Goal: Information Seeking & Learning: Learn about a topic

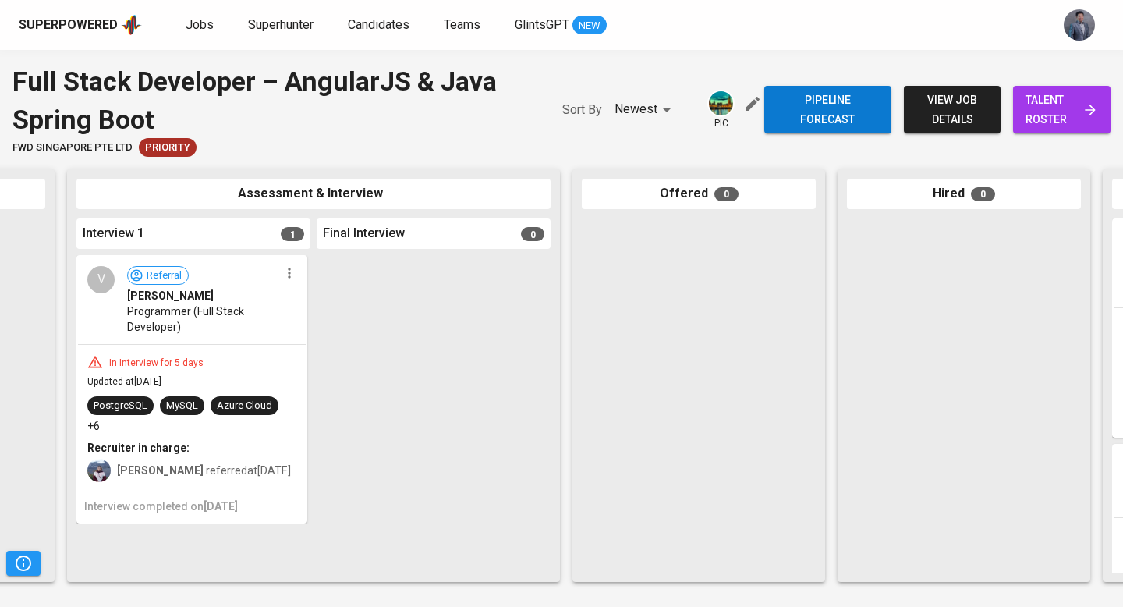
scroll to position [0, 474]
click at [980, 116] on span "view job details" at bounding box center [953, 109] width 73 height 38
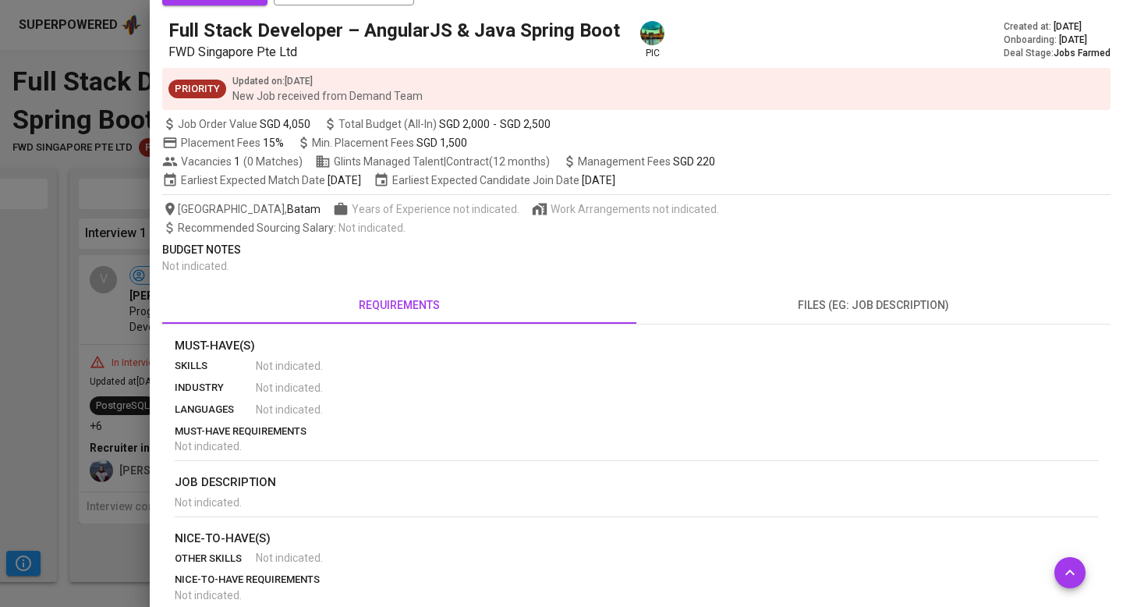
scroll to position [35, 0]
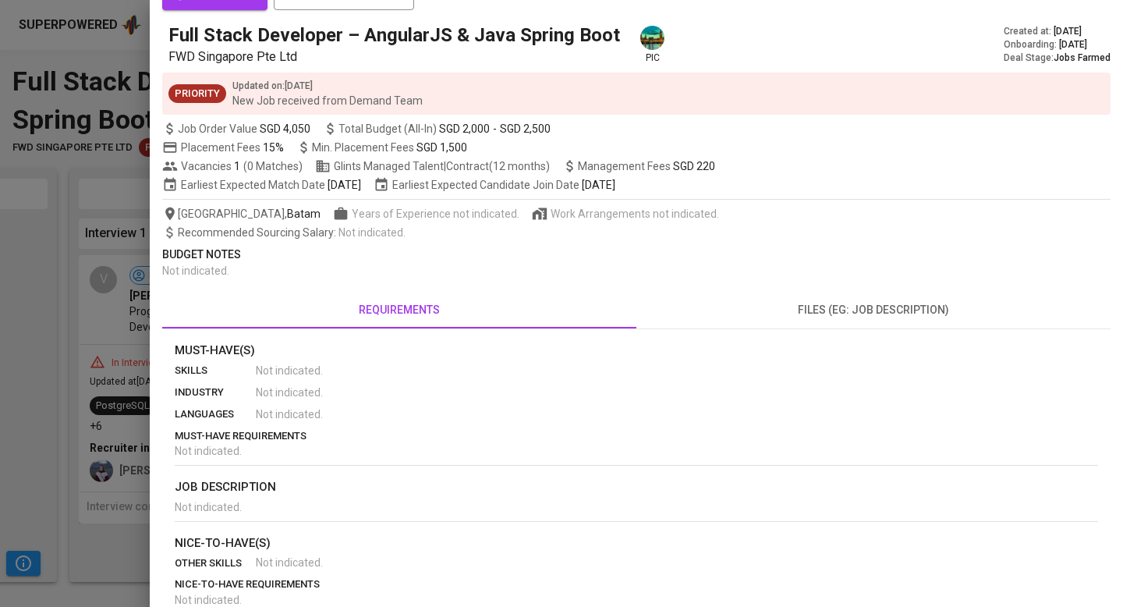
click at [832, 318] on span "files (eg: job description)" at bounding box center [874, 310] width 456 height 20
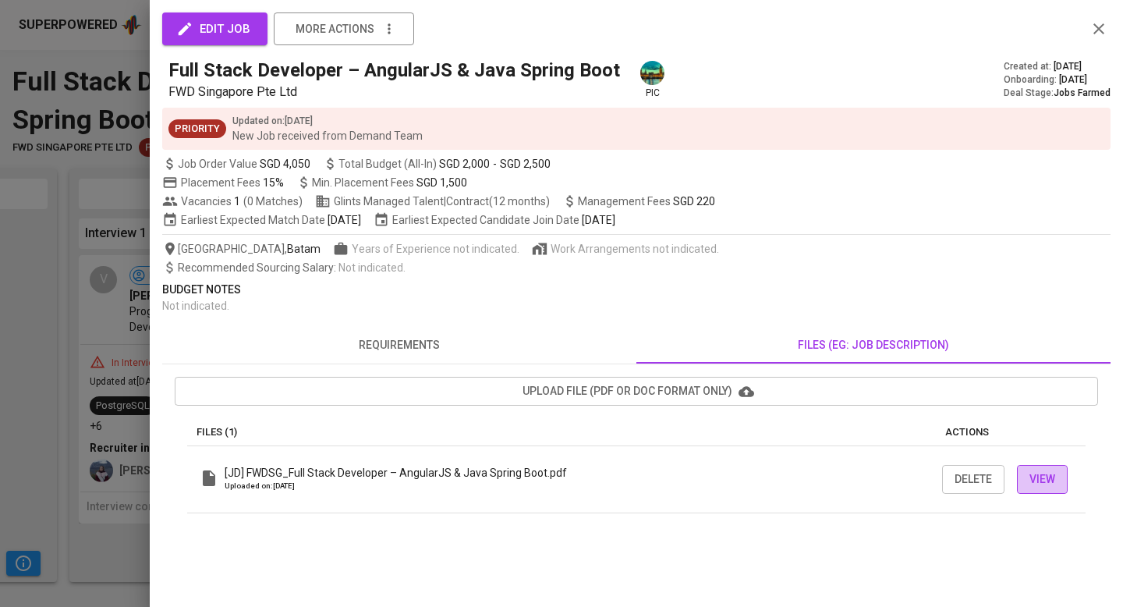
click at [1030, 477] on span "View" at bounding box center [1043, 480] width 26 height 20
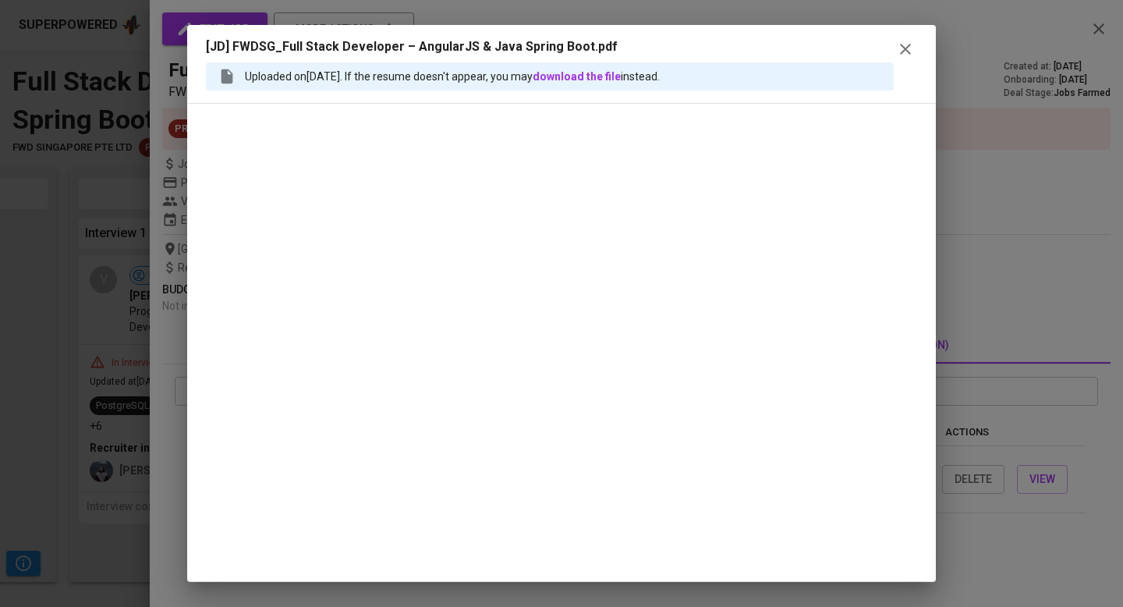
click at [906, 48] on icon "button" at bounding box center [905, 49] width 11 height 11
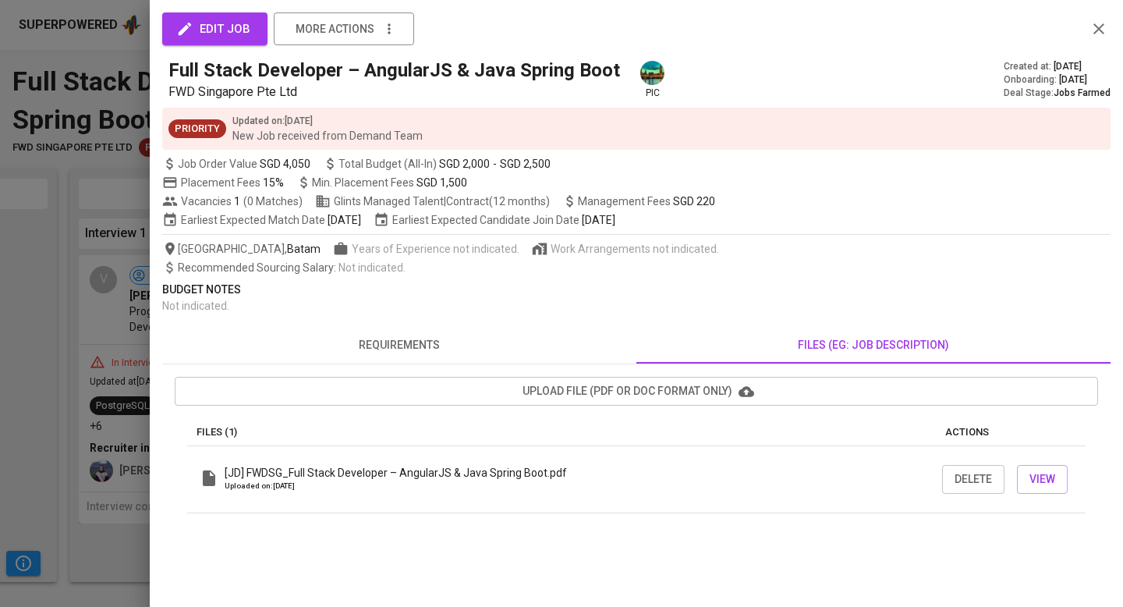
click at [427, 338] on span "requirements" at bounding box center [400, 345] width 456 height 20
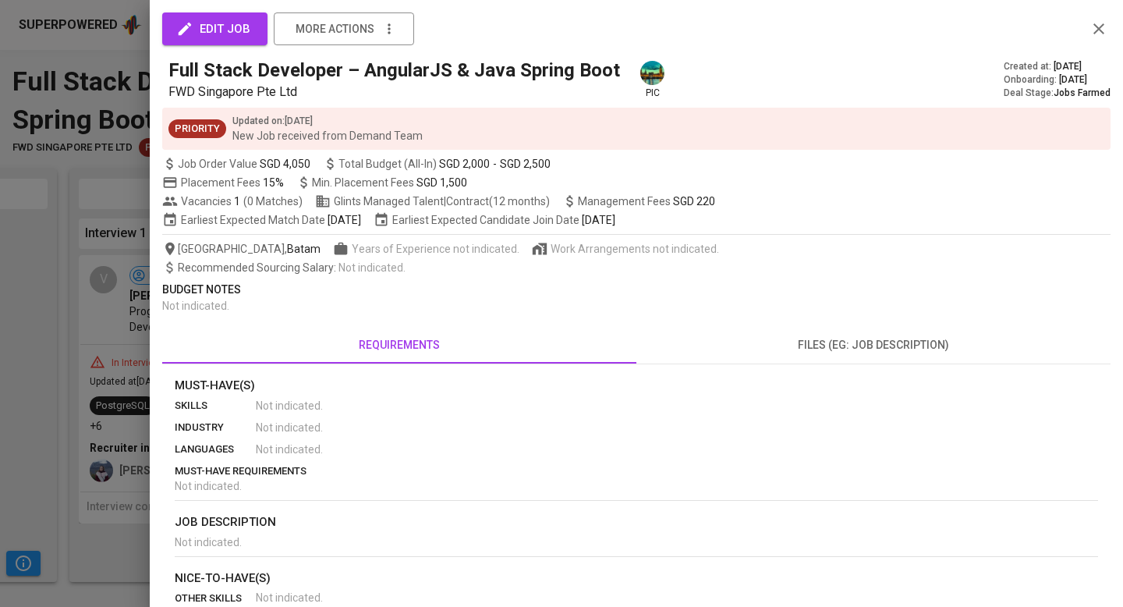
click at [1110, 27] on button "button" at bounding box center [1098, 28] width 23 height 23
